Goal: Information Seeking & Learning: Learn about a topic

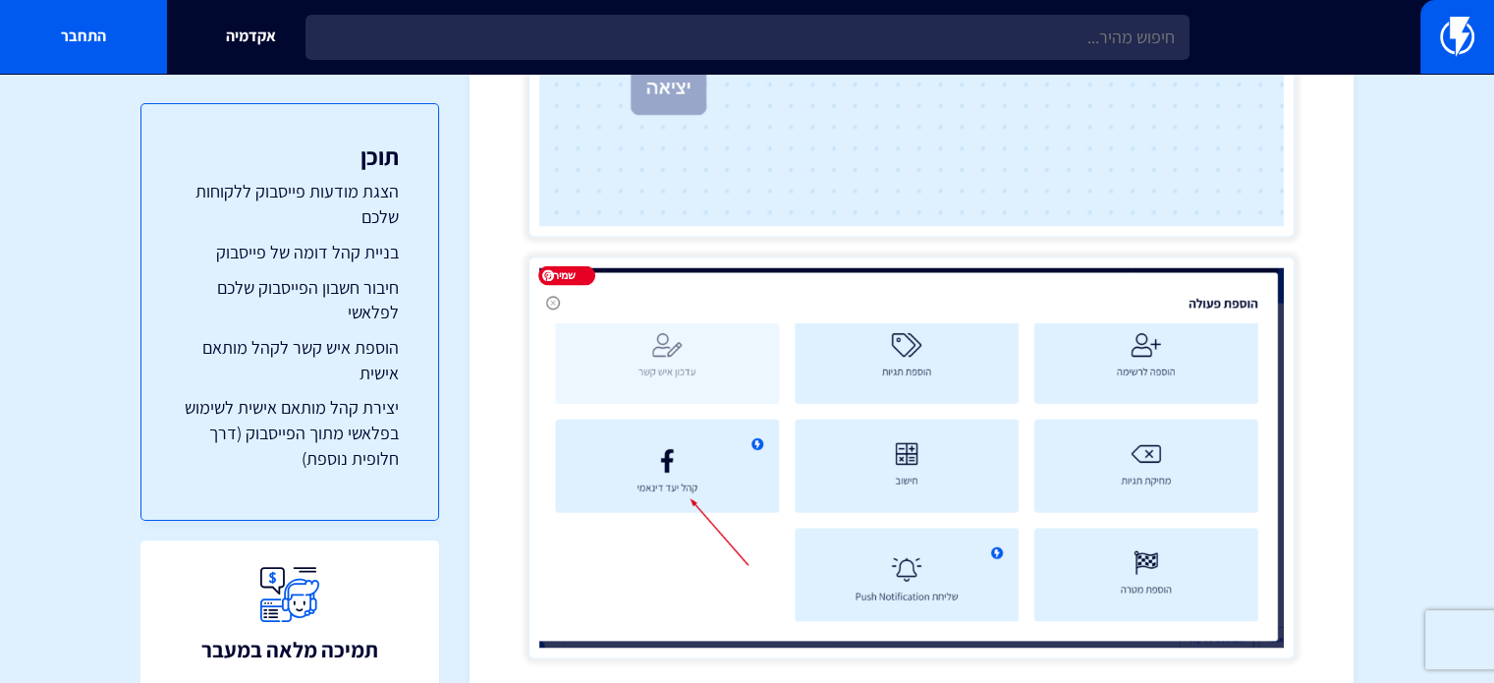
scroll to position [3438, 0]
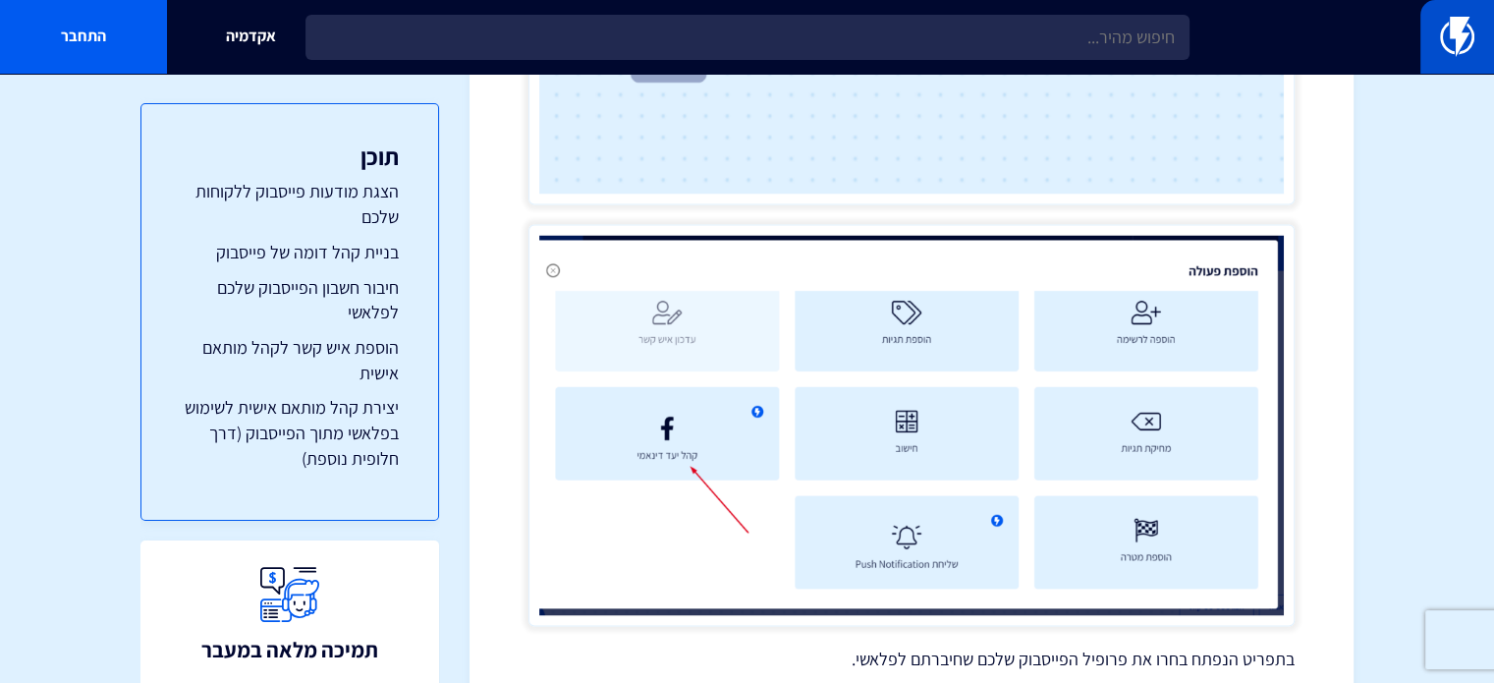
click at [1476, 38] on link at bounding box center [1458, 37] width 74 height 74
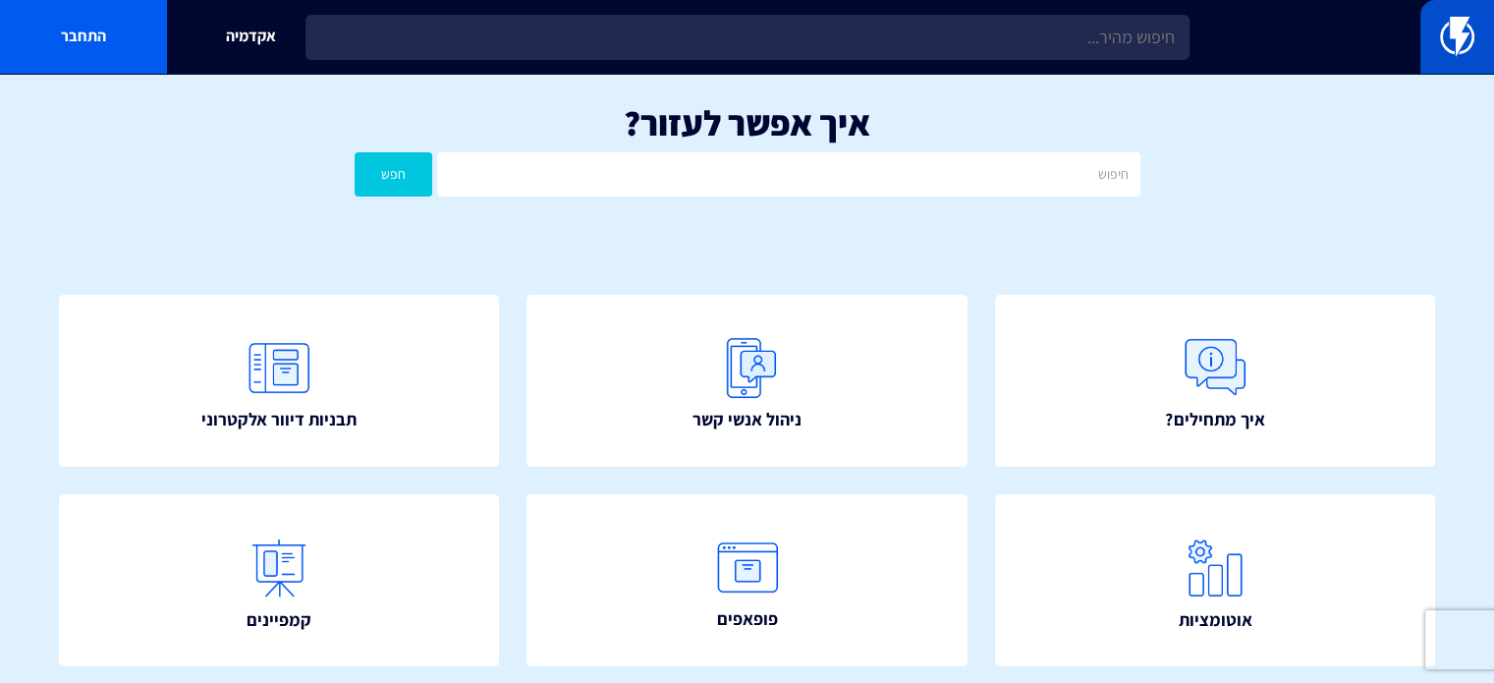
click at [1473, 50] on img at bounding box center [1457, 36] width 34 height 39
